Goal: Task Accomplishment & Management: Manage account settings

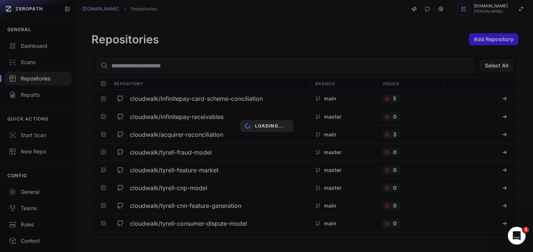
click at [33, 48] on div "Loading..." at bounding box center [266, 126] width 533 height 252
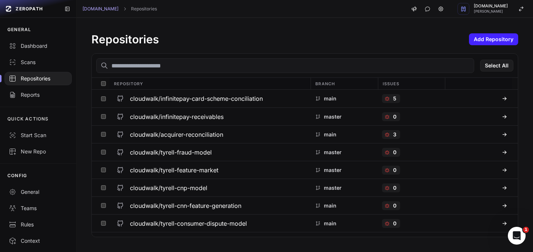
click at [37, 46] on div "Dashboard" at bounding box center [38, 45] width 59 height 7
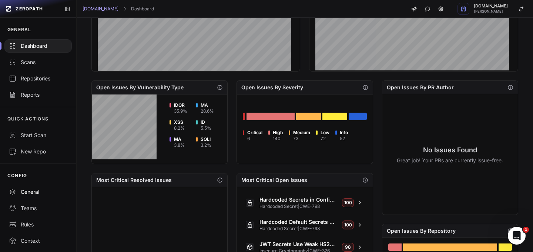
scroll to position [57, 0]
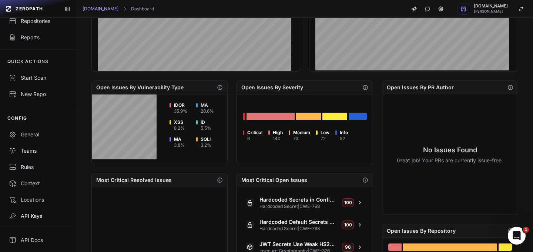
click at [30, 218] on div "API Keys" at bounding box center [38, 215] width 59 height 7
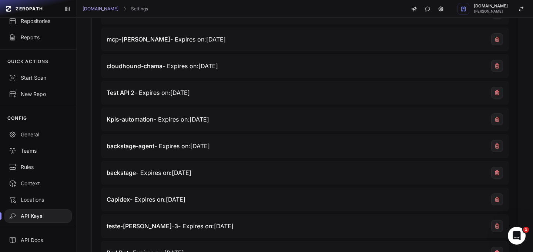
scroll to position [162, 0]
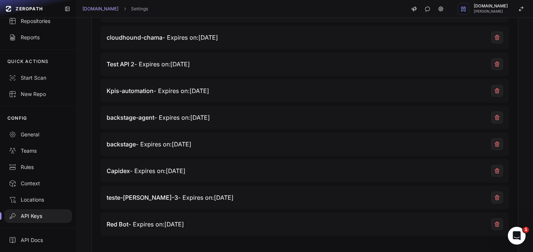
click at [163, 172] on span "Capidex - Expires on: [DATE]" at bounding box center [146, 170] width 79 height 9
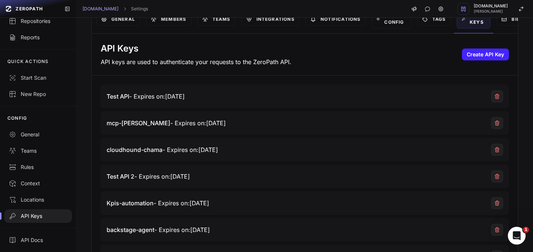
scroll to position [34, 0]
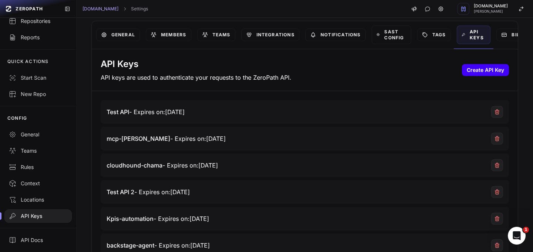
click at [477, 71] on button "Create API Key" at bounding box center [485, 70] width 47 height 12
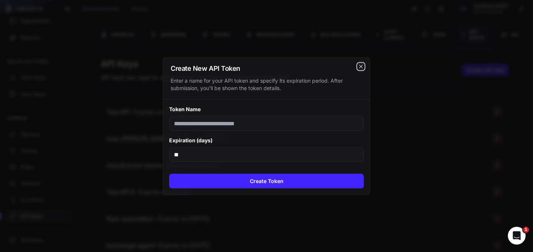
click at [362, 67] on icon "cross 2," at bounding box center [361, 67] width 6 height 6
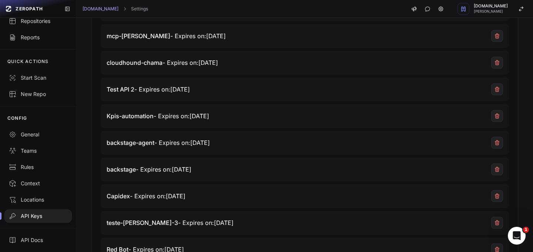
scroll to position [151, 0]
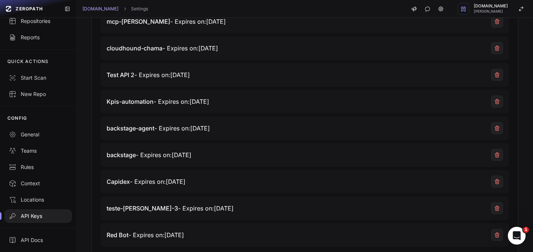
click at [121, 182] on span "Capidex" at bounding box center [118, 181] width 23 height 7
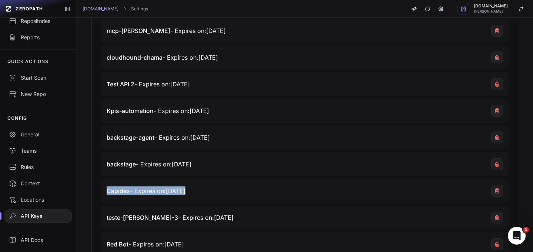
scroll to position [0, 0]
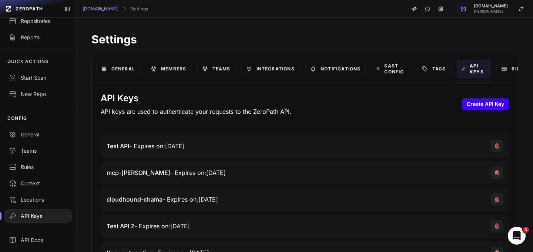
click at [469, 106] on button "Create API Key" at bounding box center [485, 104] width 47 height 12
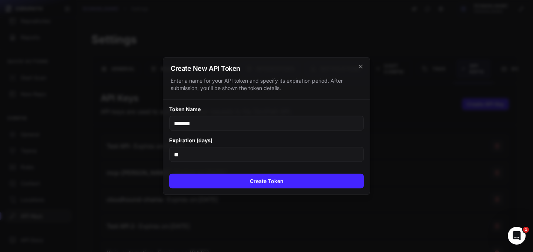
type input "*******"
click at [360, 68] on icon "cross 2," at bounding box center [361, 67] width 6 height 6
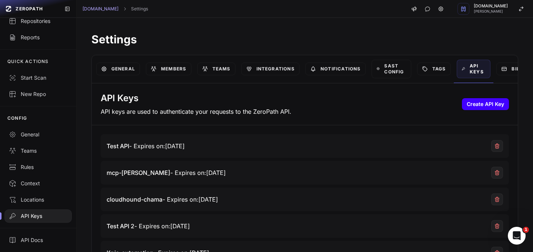
click at [484, 106] on button "Create API Key" at bounding box center [485, 104] width 47 height 12
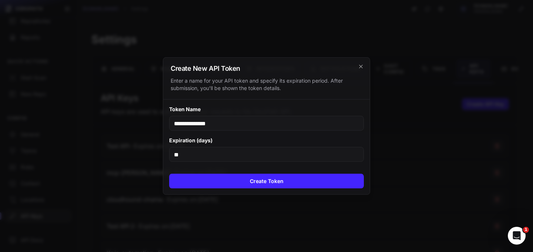
type input "**********"
click at [264, 156] on input "**" at bounding box center [266, 154] width 195 height 15
click at [283, 157] on input "**" at bounding box center [266, 154] width 195 height 15
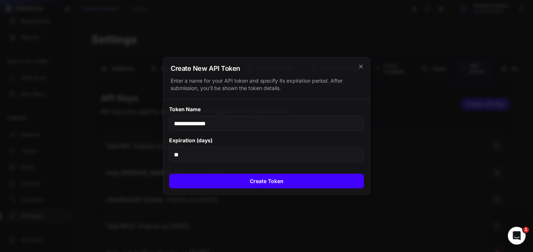
type input "**"
click at [298, 183] on button "Create Token" at bounding box center [266, 181] width 195 height 15
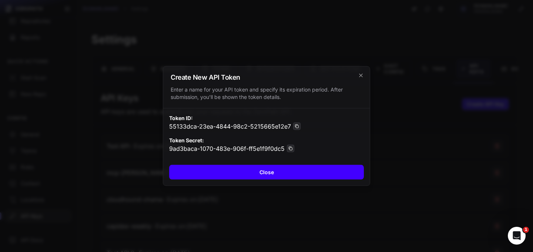
click at [323, 170] on button "Close" at bounding box center [266, 172] width 195 height 15
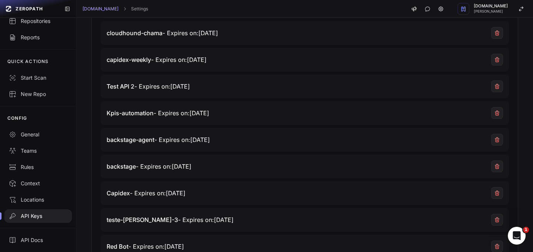
scroll to position [135, 0]
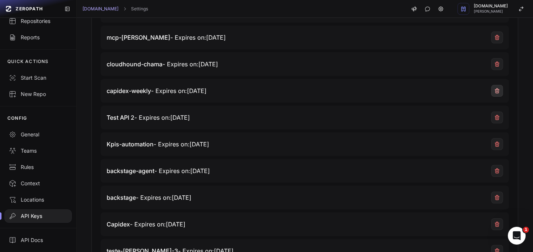
click at [494, 90] on icon at bounding box center [497, 91] width 6 height 6
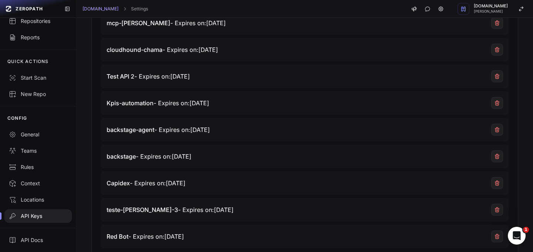
scroll to position [177, 0]
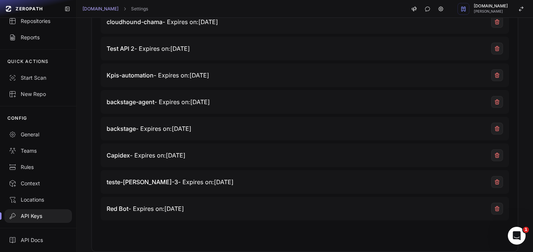
click at [136, 155] on span "Capidex - Expires on: [DATE]" at bounding box center [146, 155] width 79 height 9
